Goal: Task Accomplishment & Management: Manage account settings

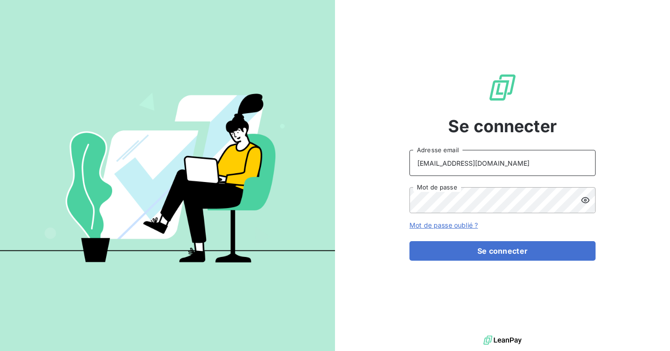
click at [486, 165] on input "[EMAIL_ADDRESS][DOMAIN_NAME]" at bounding box center [502, 163] width 186 height 26
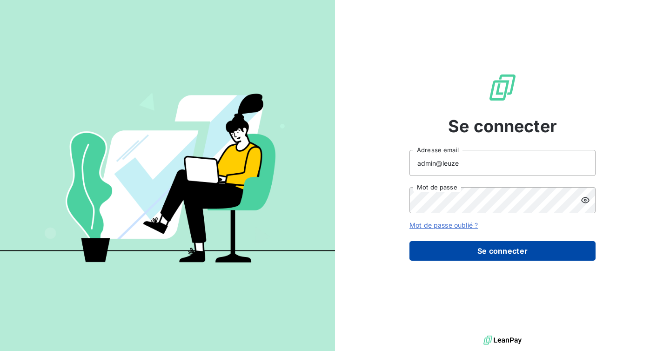
type input "admin@leuze"
click at [484, 254] on button "Se connecter" at bounding box center [502, 251] width 186 height 20
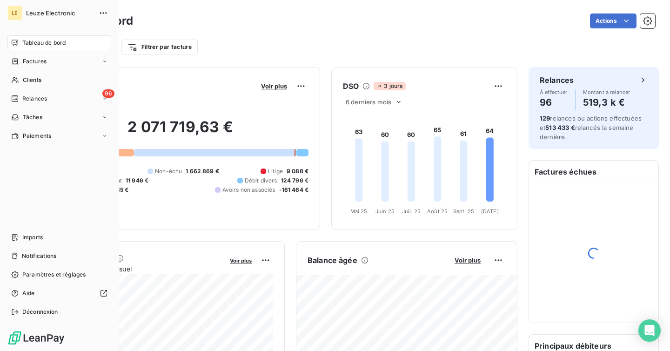
click at [49, 72] on nav "Tableau de bord Factures Clients 96 Relances Tâches Paiements" at bounding box center [59, 89] width 104 height 108
click at [48, 78] on div "Clients" at bounding box center [59, 80] width 104 height 15
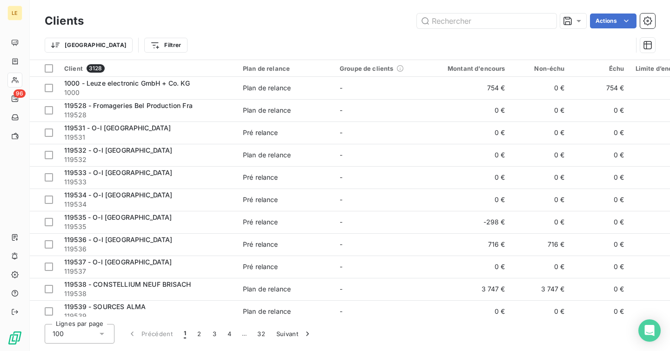
click at [251, 31] on div "Trier Filtrer" at bounding box center [350, 45] width 610 height 29
click at [649, 20] on icon "button" at bounding box center [647, 20] width 9 height 9
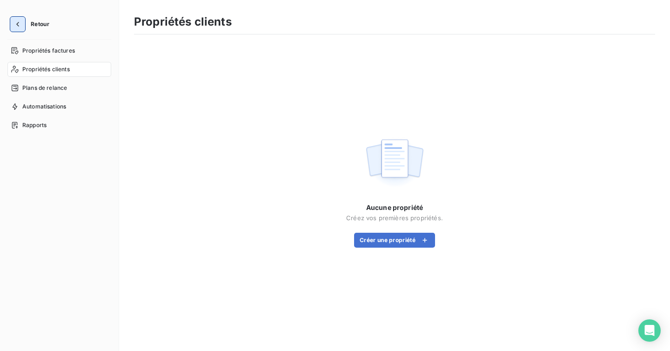
click at [21, 22] on icon "button" at bounding box center [17, 24] width 9 height 9
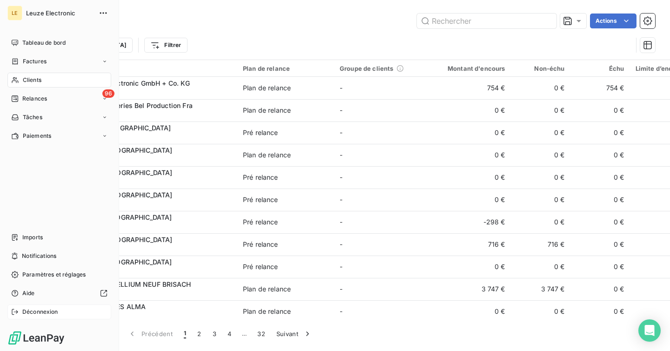
click at [30, 311] on span "Déconnexion" at bounding box center [40, 311] width 36 height 8
